Goal: Information Seeking & Learning: Learn about a topic

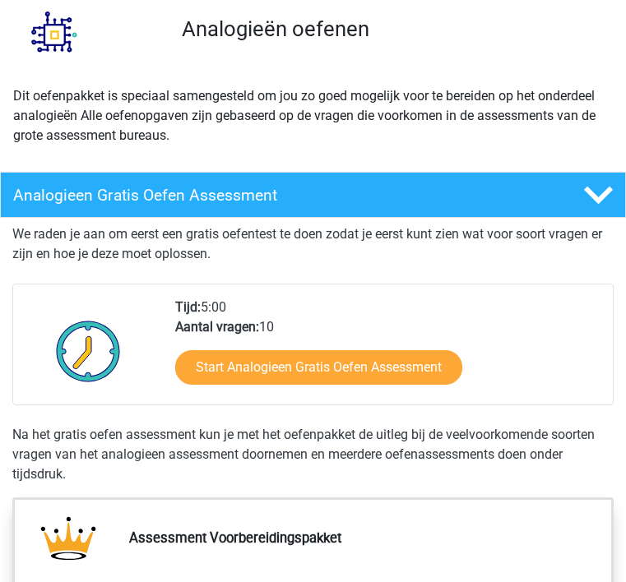
scroll to position [180, 0]
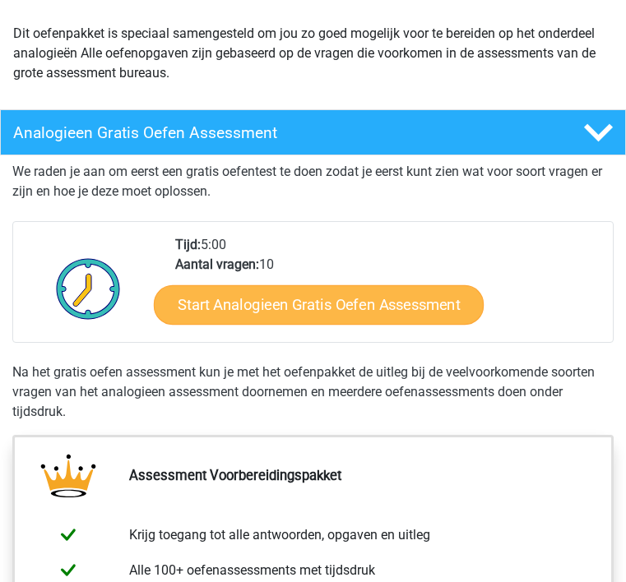
click at [280, 303] on link "Start Analogieen Gratis Oefen Assessment" at bounding box center [319, 304] width 330 height 39
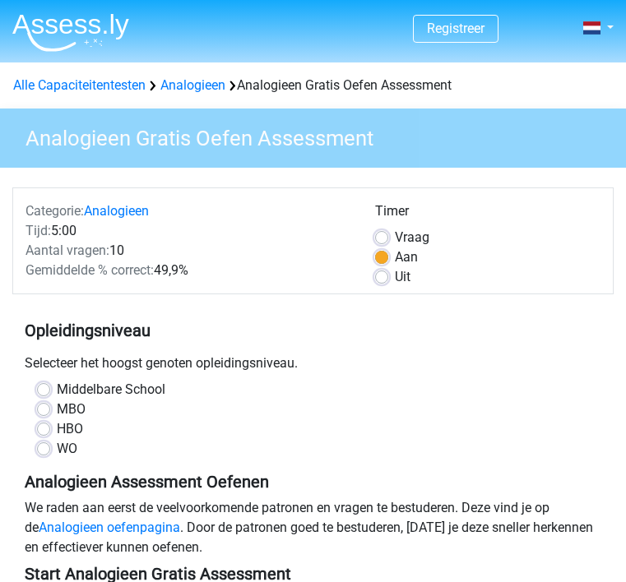
click at [57, 386] on label "Middelbare School" at bounding box center [111, 390] width 109 height 20
click at [41, 386] on input "Middelbare School" at bounding box center [43, 388] width 13 height 16
radio input "true"
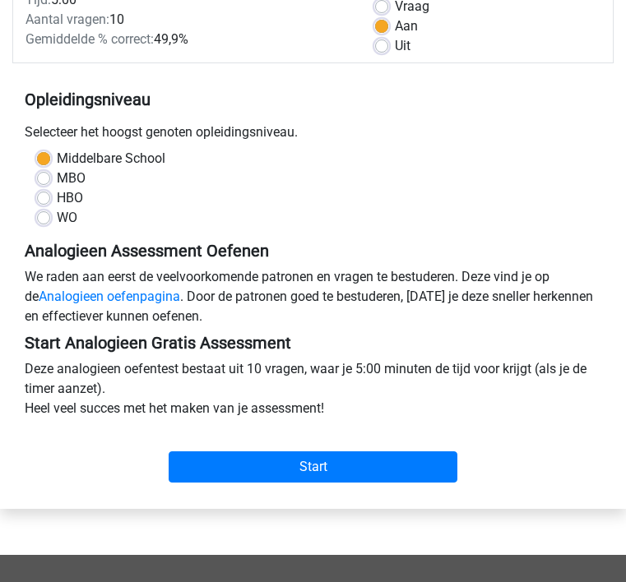
scroll to position [250, 0]
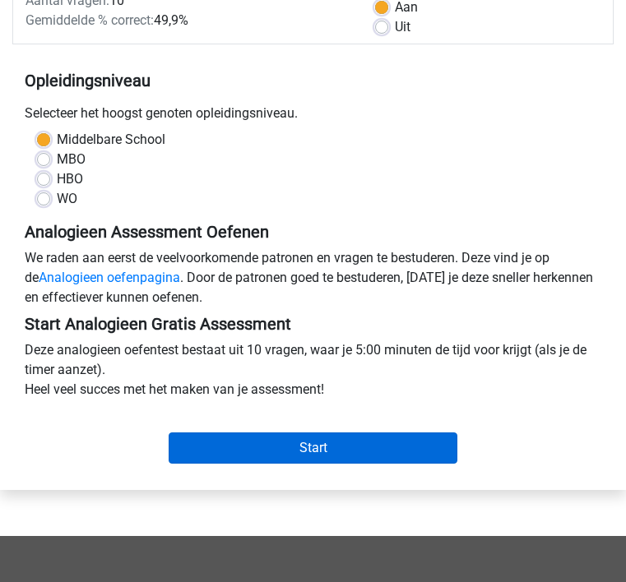
click at [247, 445] on input "Start" at bounding box center [313, 448] width 289 height 31
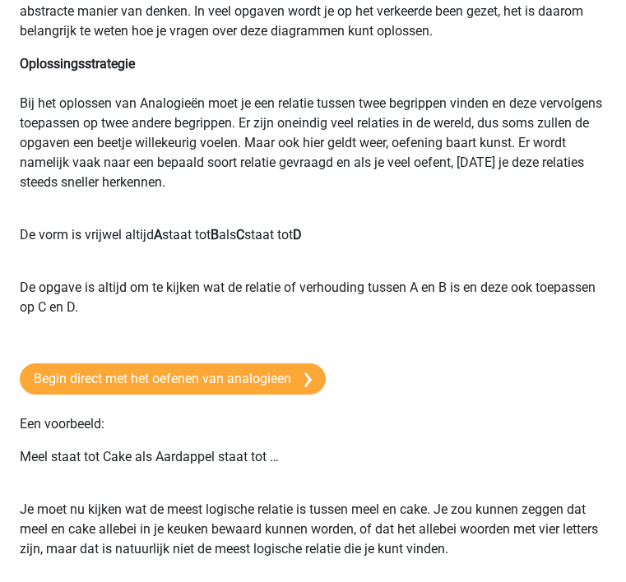
scroll to position [261, 0]
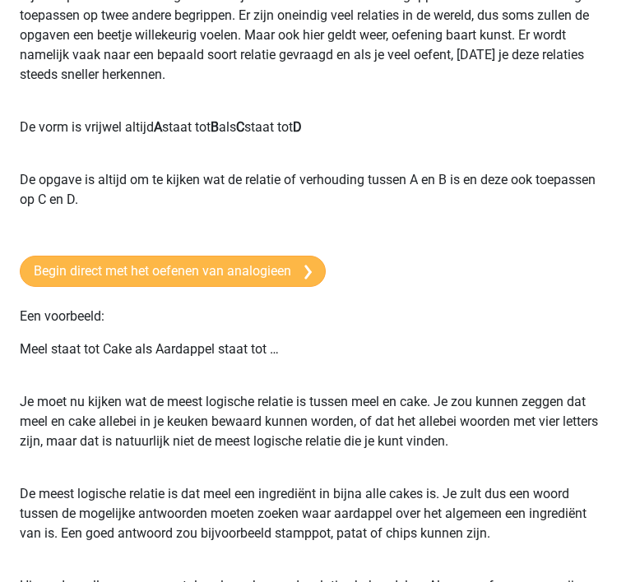
click at [161, 287] on link "Begin direct met het oefenen van analogieen" at bounding box center [173, 271] width 306 height 31
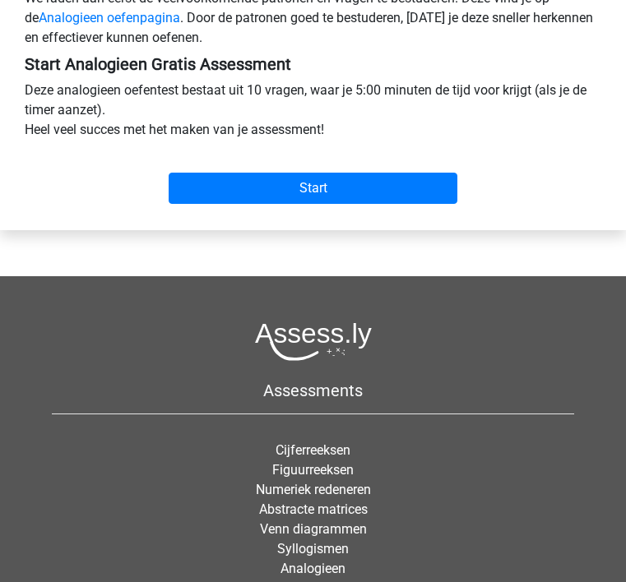
scroll to position [513, 0]
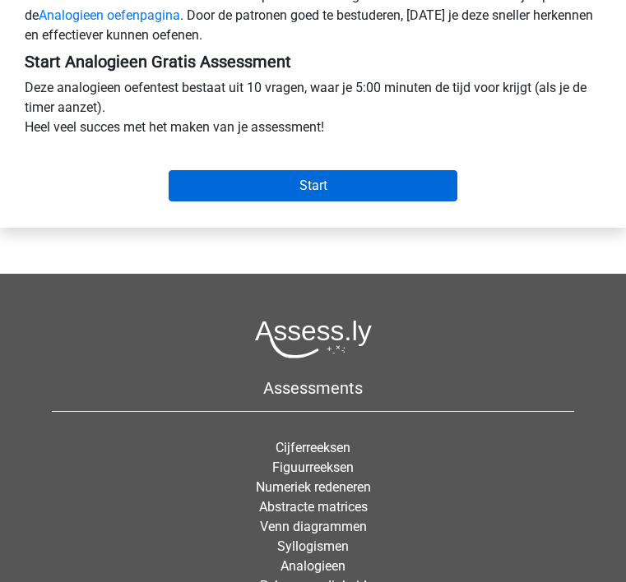
click at [237, 188] on input "Start" at bounding box center [313, 185] width 289 height 31
